Goal: Transaction & Acquisition: Purchase product/service

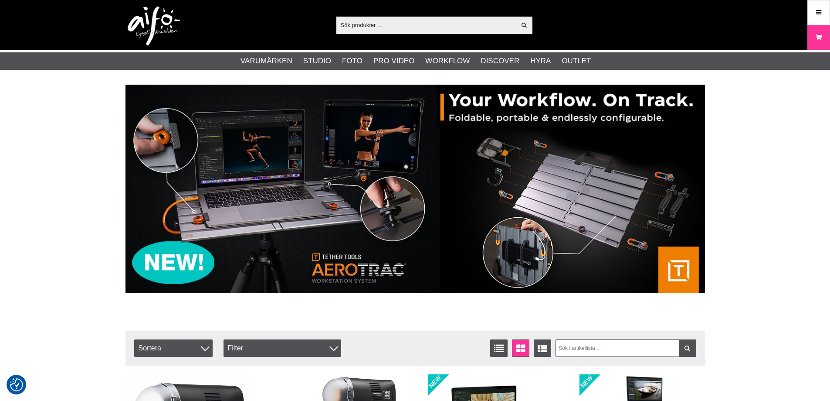
drag, startPoint x: 0, startPoint y: 0, endPoint x: 411, endPoint y: 26, distance: 412.3
click at [412, 27] on input "text" at bounding box center [426, 24] width 180 height 13
paste input "L-478DR"
type input "L-478DR"
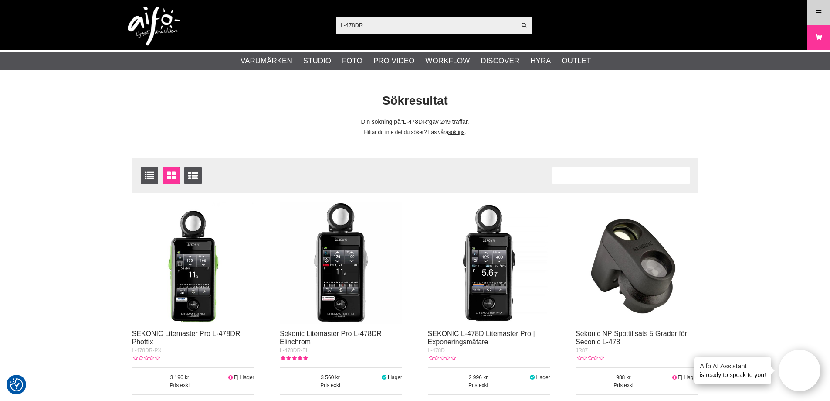
click at [819, 10] on icon at bounding box center [819, 13] width 8 height 10
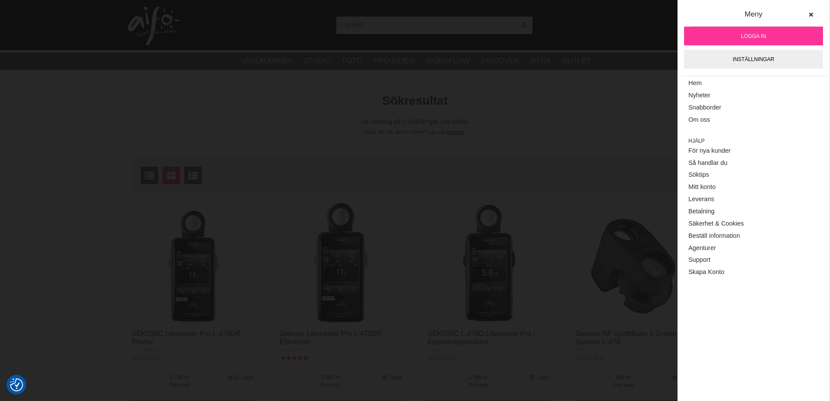
click at [739, 36] on link "Logga in" at bounding box center [753, 36] width 139 height 19
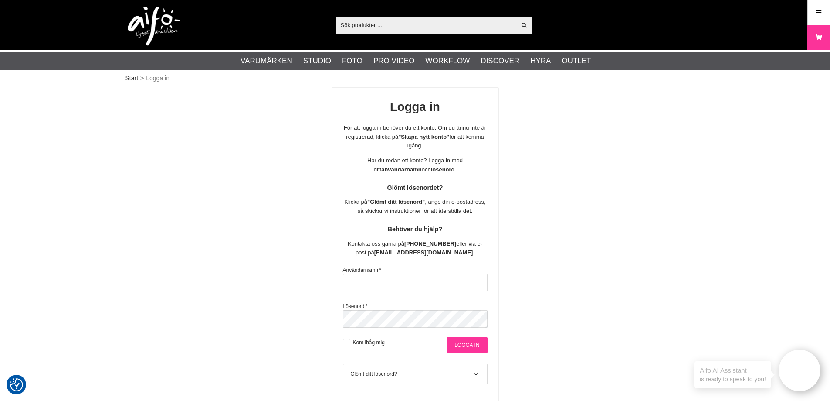
type input "info@gotaplatsensfoto.se"
click at [469, 347] on input "Logga in" at bounding box center [467, 345] width 41 height 16
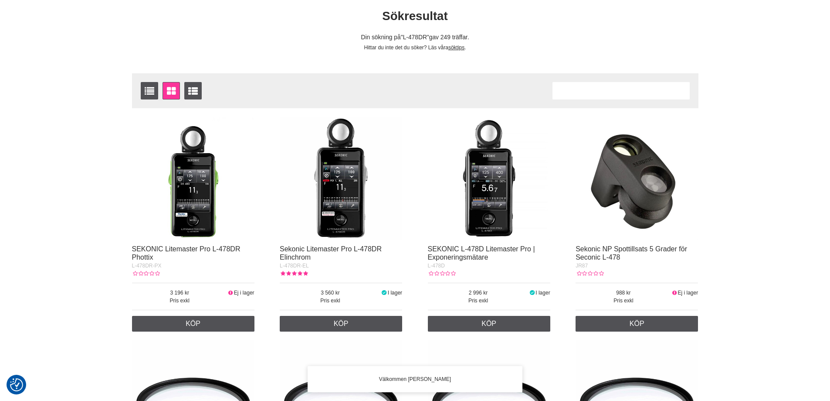
scroll to position [87, 0]
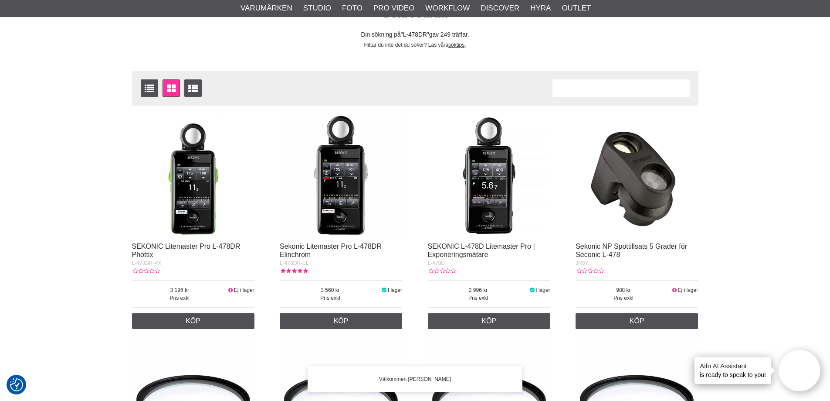
click at [324, 196] on img at bounding box center [341, 175] width 122 height 122
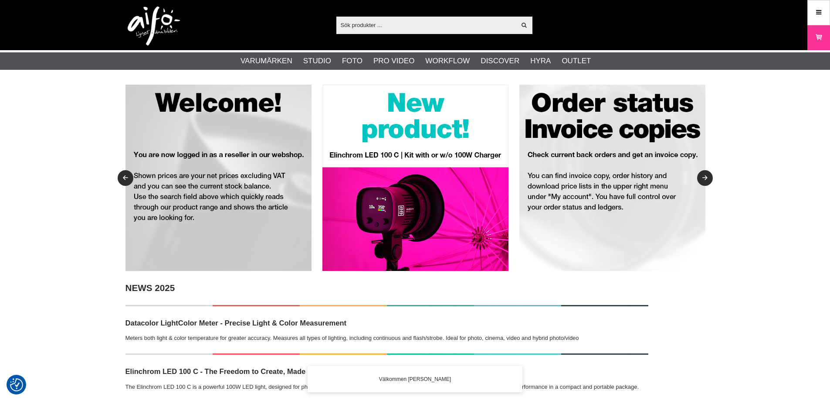
click at [807, 6] on div "Visa alla Artiklar Kategorier av artiklar Din sökning på gav inga träffar. Var …" at bounding box center [415, 25] width 830 height 50
click at [812, 11] on link "Meny" at bounding box center [819, 12] width 22 height 20
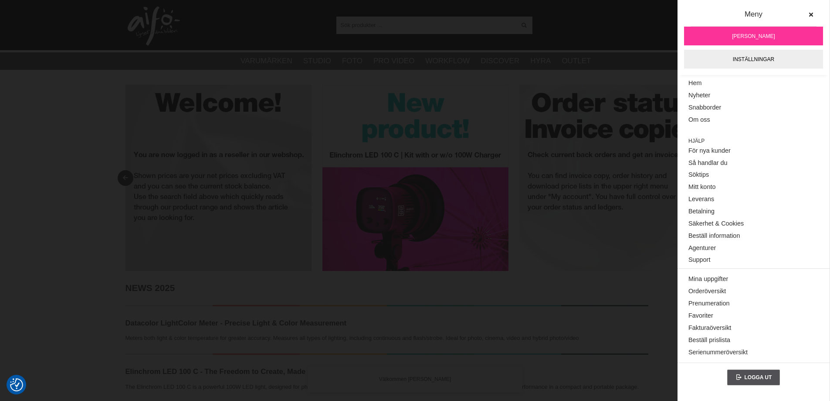
click at [758, 36] on span "[PERSON_NAME]" at bounding box center [753, 36] width 43 height 8
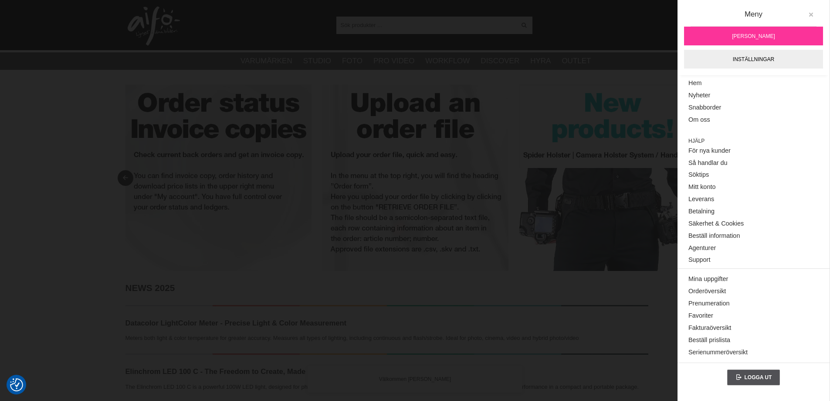
click at [811, 14] on icon at bounding box center [811, 15] width 6 height 6
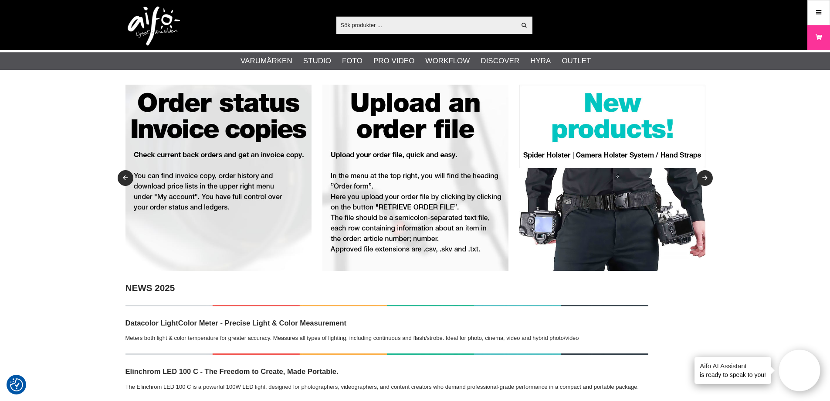
click at [482, 31] on input "text" at bounding box center [426, 24] width 180 height 13
paste input "EL-26129"
type input "EL-26129"
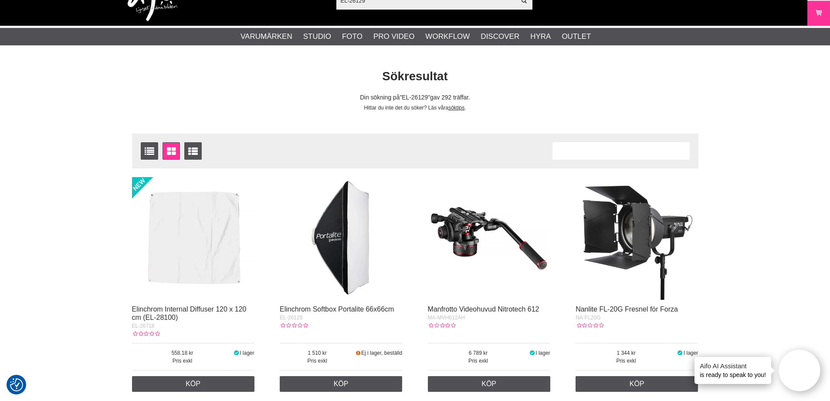
scroll to position [44, 0]
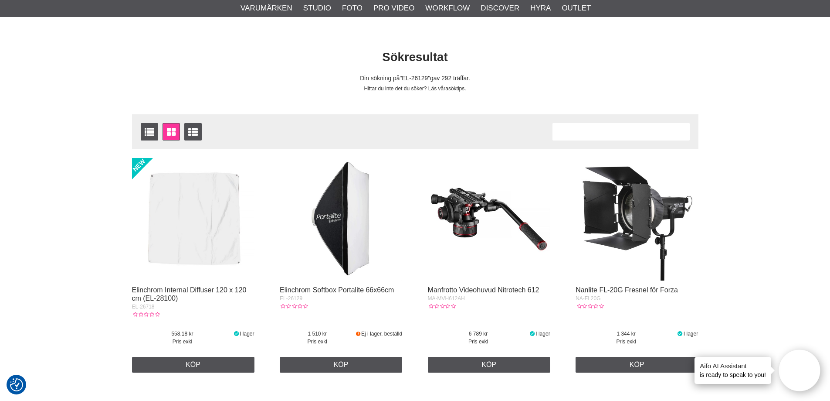
click at [336, 235] on img at bounding box center [341, 219] width 122 height 122
